Goal: Find specific page/section: Find specific page/section

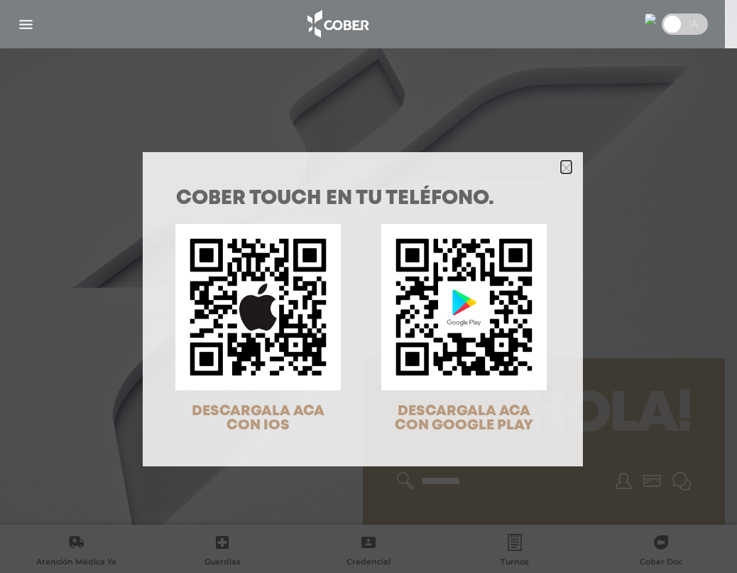
click at [561, 167] on icon "Close" at bounding box center [566, 168] width 11 height 11
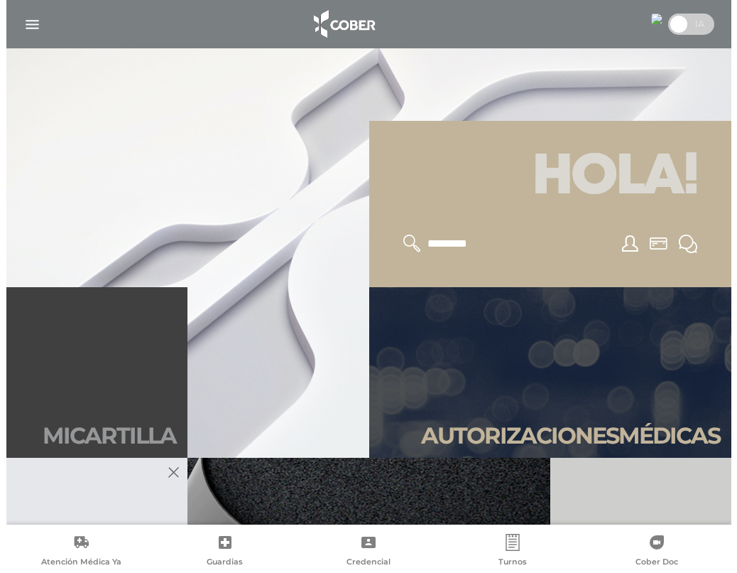
scroll to position [213, 0]
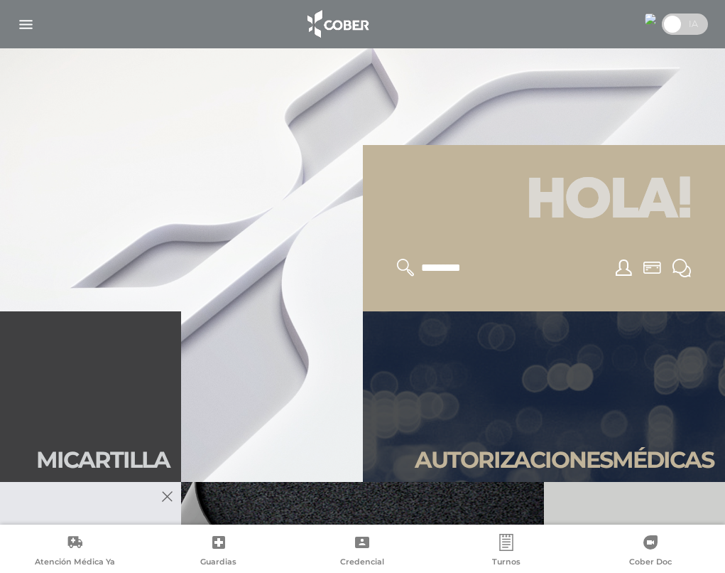
click at [25, 23] on img "button" at bounding box center [26, 25] width 18 height 18
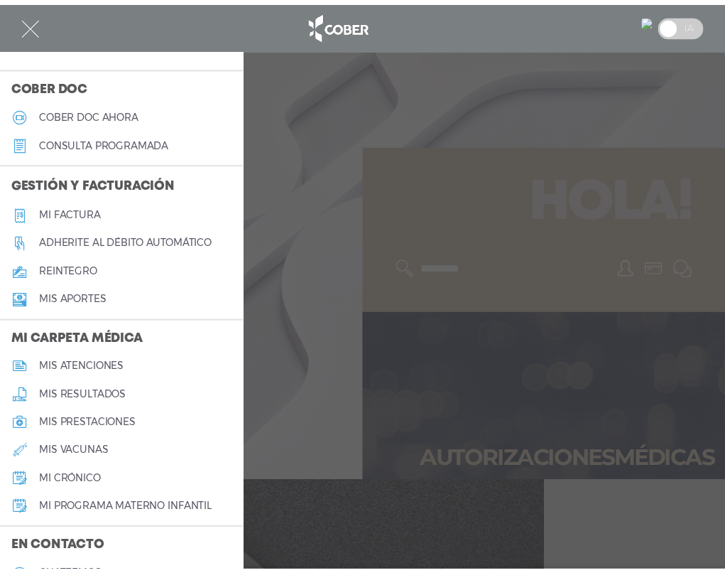
scroll to position [426, 0]
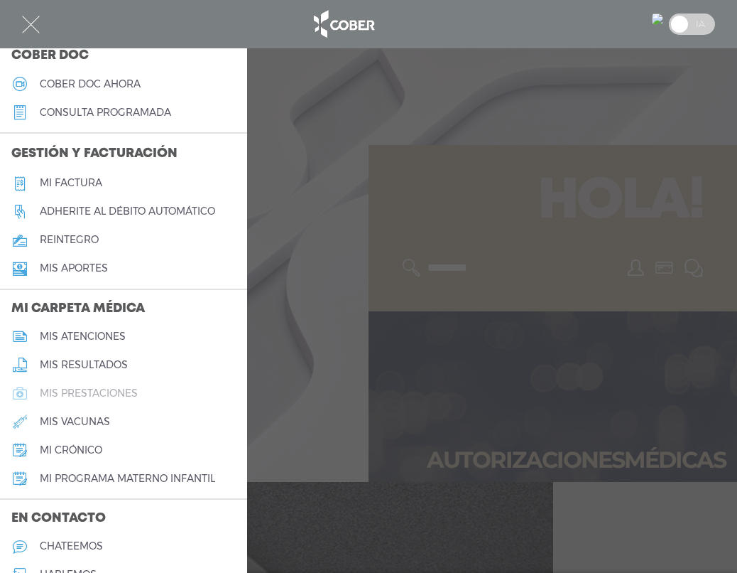
click at [76, 399] on h5 "mis prestaciones" at bounding box center [89, 393] width 98 height 12
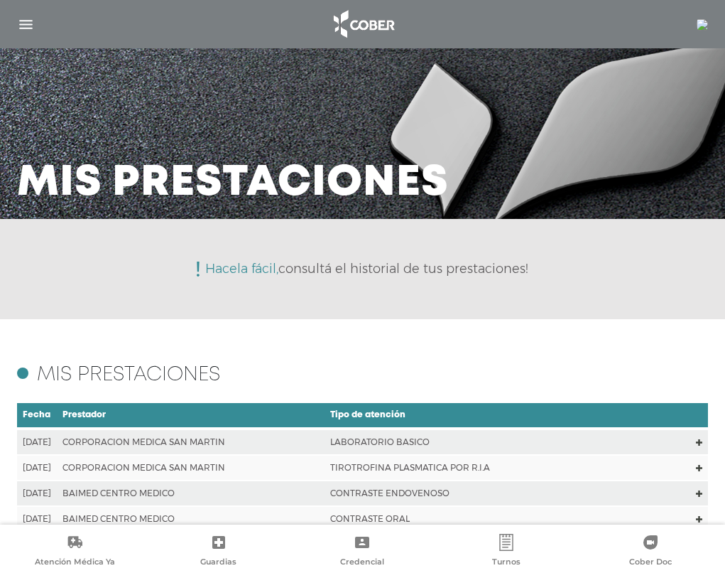
scroll to position [71, 0]
